Goal: Transaction & Acquisition: Purchase product/service

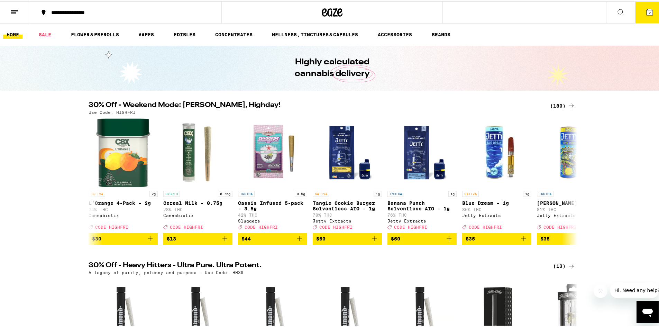
drag, startPoint x: 41, startPoint y: 294, endPoint x: 12, endPoint y: 70, distance: 226.1
click at [48, 33] on link "SALE" at bounding box center [44, 33] width 19 height 8
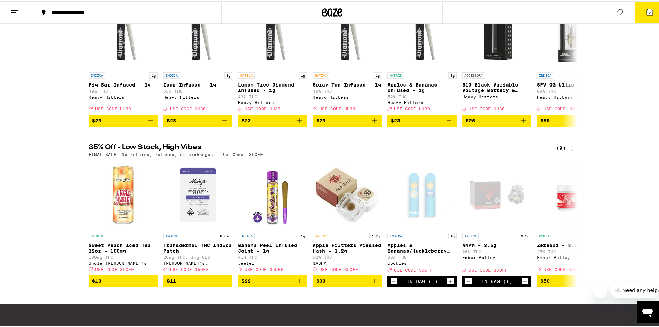
scroll to position [311, 0]
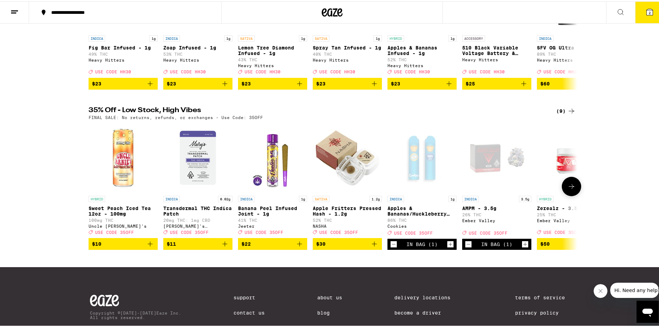
click at [391, 247] on icon "Decrement" at bounding box center [394, 243] width 6 height 8
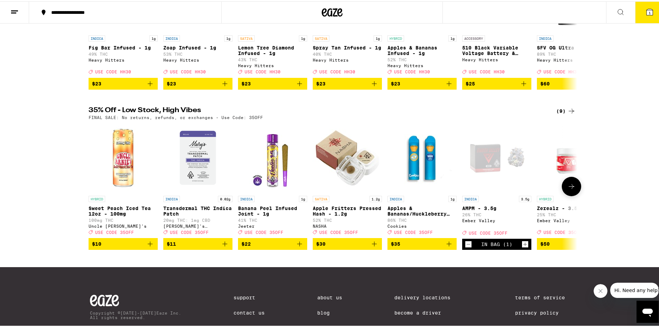
click at [466, 247] on icon "Decrement" at bounding box center [469, 243] width 6 height 8
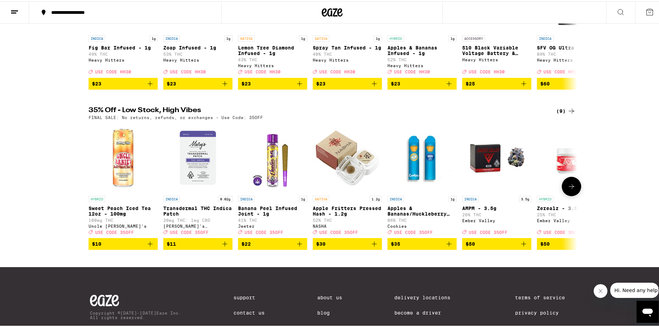
click at [564, 195] on button at bounding box center [571, 184] width 19 height 19
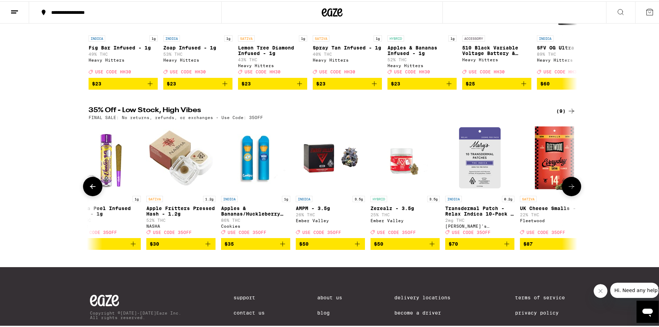
scroll to position [0, 186]
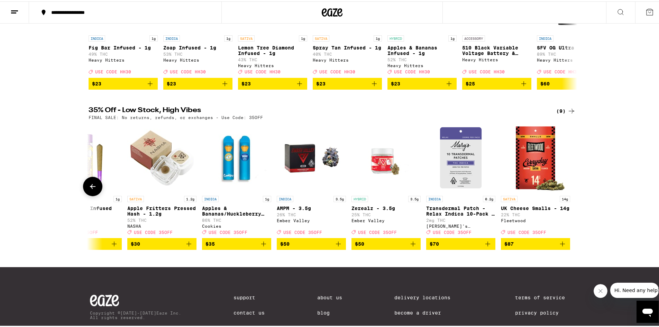
click at [94, 195] on button at bounding box center [92, 184] width 19 height 19
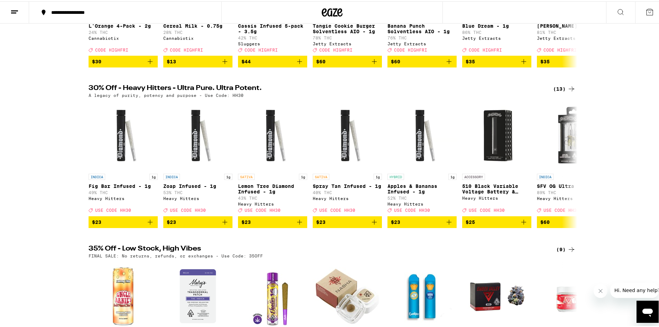
scroll to position [0, 0]
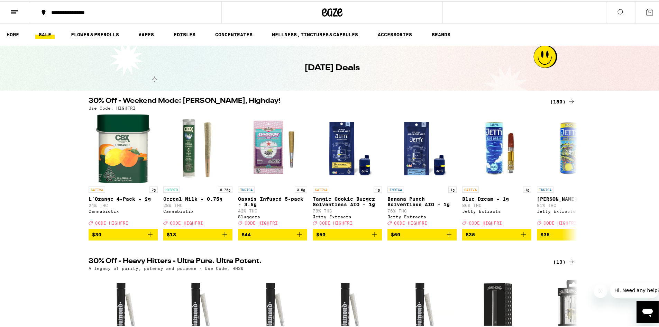
click at [554, 101] on div "(180)" at bounding box center [563, 100] width 26 height 8
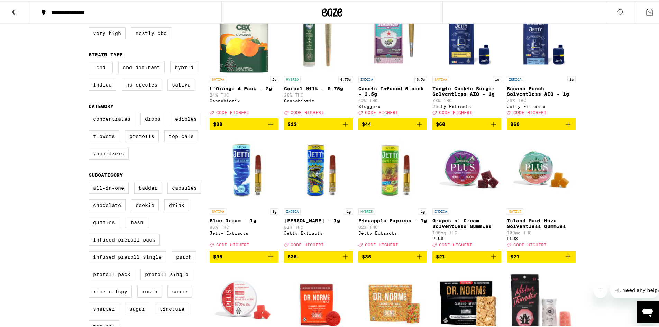
scroll to position [104, 0]
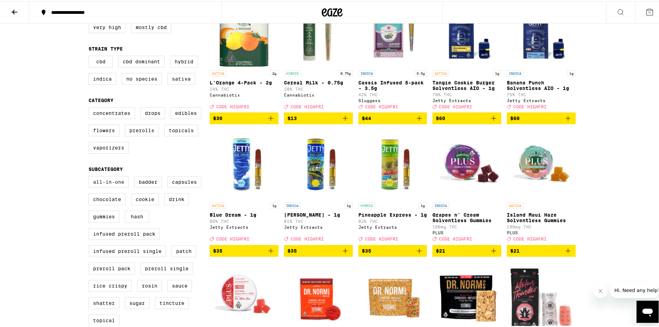
click at [116, 187] on label "All-In-One" at bounding box center [109, 181] width 40 height 12
click at [90, 176] on input "All-In-One" at bounding box center [90, 176] width 0 height 0
checkbox input "true"
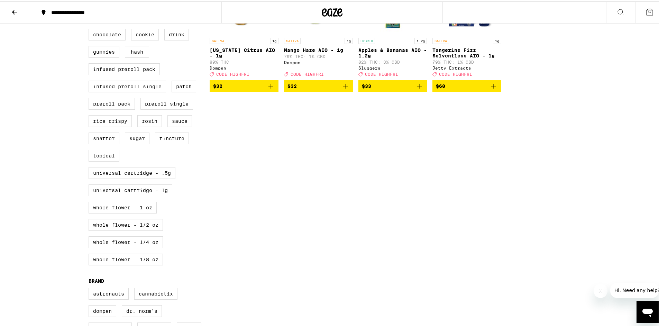
scroll to position [277, 0]
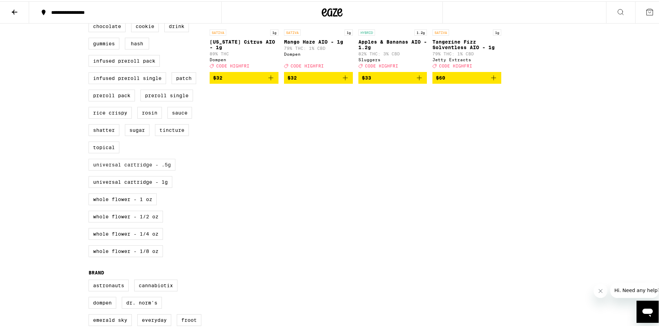
click at [149, 169] on label "Universal Cartridge - .5g" at bounding box center [132, 163] width 87 height 12
click at [90, 3] on input "Universal Cartridge - .5g" at bounding box center [90, 3] width 0 height 0
checkbox input "true"
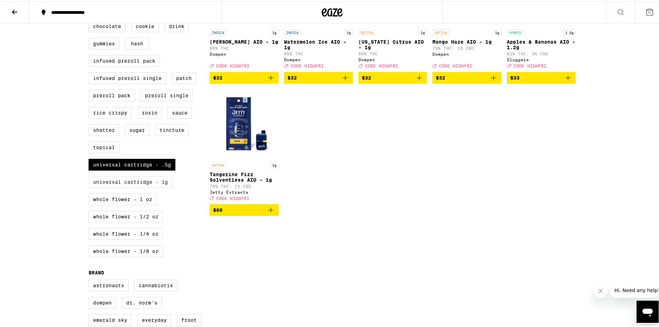
click at [135, 187] on label "Universal Cartridge - 1g" at bounding box center [131, 181] width 84 height 12
click at [90, 3] on input "Universal Cartridge - 1g" at bounding box center [90, 3] width 0 height 0
checkbox input "true"
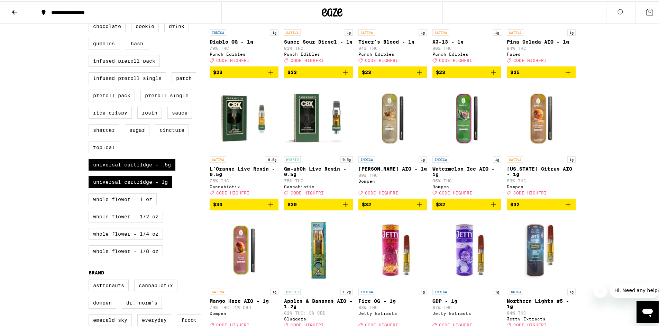
click at [135, 221] on div "All-In-One Badder Capsules Chocolate Cookie Drink Gummies Hash Infused Preroll …" at bounding box center [149, 132] width 121 height 260
click at [134, 221] on label "Whole Flower - 1/2 oz" at bounding box center [126, 215] width 74 height 12
click at [90, 3] on input "Whole Flower - 1/2 oz" at bounding box center [90, 3] width 0 height 0
checkbox input "true"
click at [136, 204] on label "Whole Flower - 1 oz" at bounding box center [123, 198] width 68 height 12
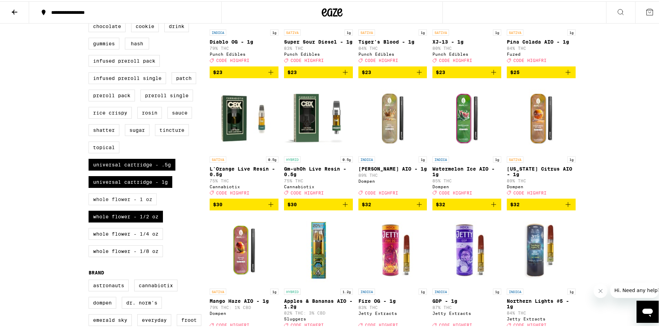
click at [90, 3] on input "Whole Flower - 1 oz" at bounding box center [90, 3] width 0 height 0
checkbox input "true"
click at [143, 238] on label "Whole Flower - 1/4 oz" at bounding box center [126, 233] width 74 height 12
click at [90, 3] on input "Whole Flower - 1/4 oz" at bounding box center [90, 3] width 0 height 0
checkbox input "true"
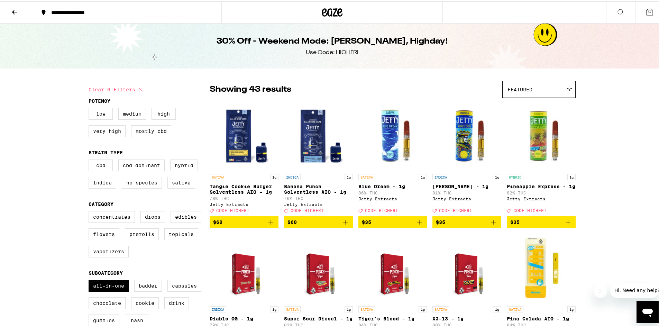
click at [552, 85] on div "Featured" at bounding box center [539, 88] width 73 height 16
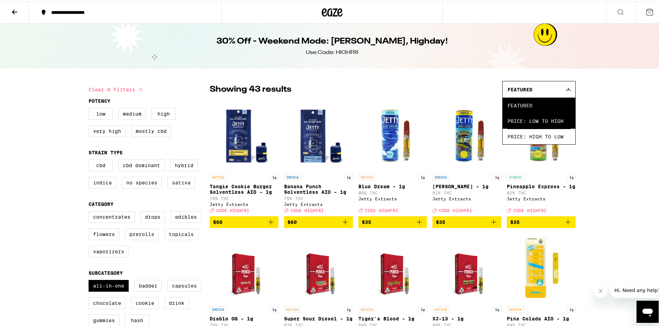
click at [546, 123] on span "Price: Low to High" at bounding box center [539, 120] width 63 height 16
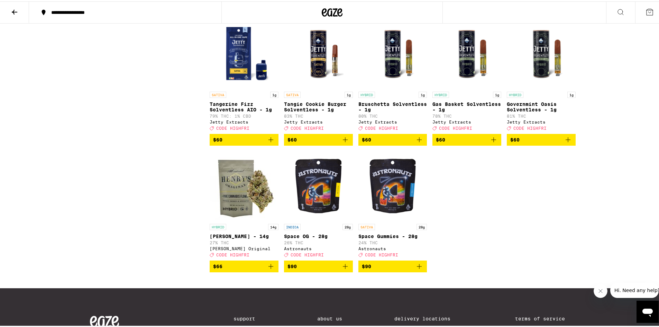
scroll to position [1004, 0]
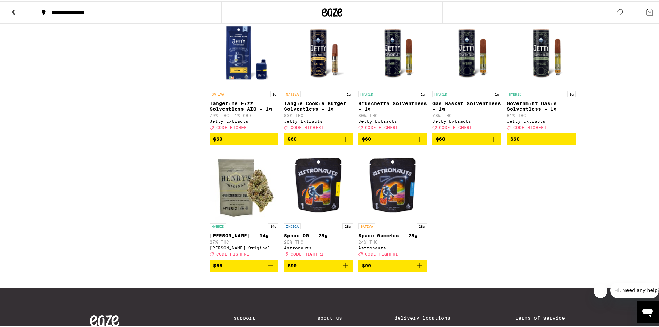
drag, startPoint x: 327, startPoint y: 234, endPoint x: 316, endPoint y: 231, distance: 11.2
drag, startPoint x: 316, startPoint y: 231, endPoint x: 554, endPoint y: 245, distance: 238.5
